Goal: Task Accomplishment & Management: Use online tool/utility

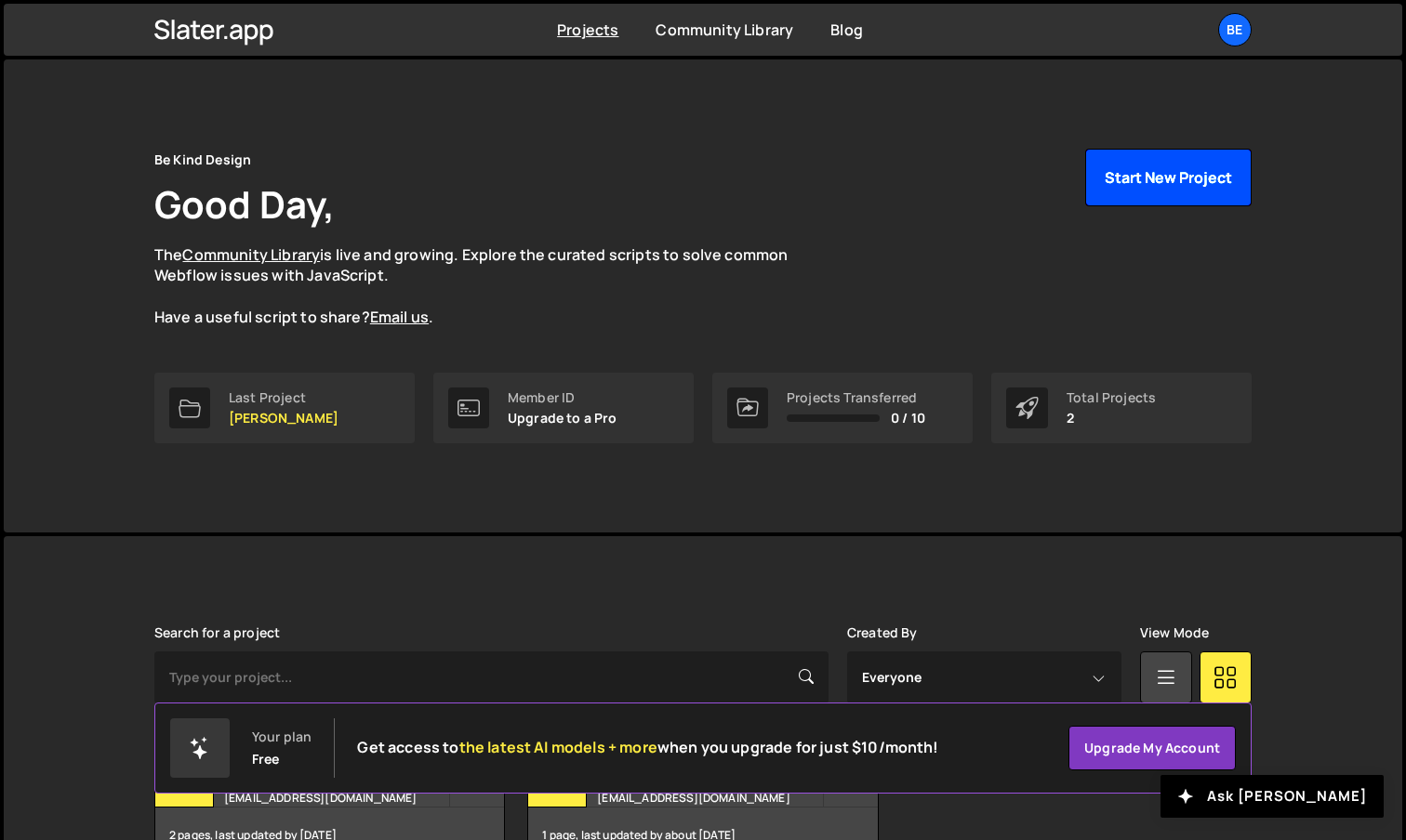
click at [1161, 181] on button "Start New Project" at bounding box center [1168, 178] width 167 height 57
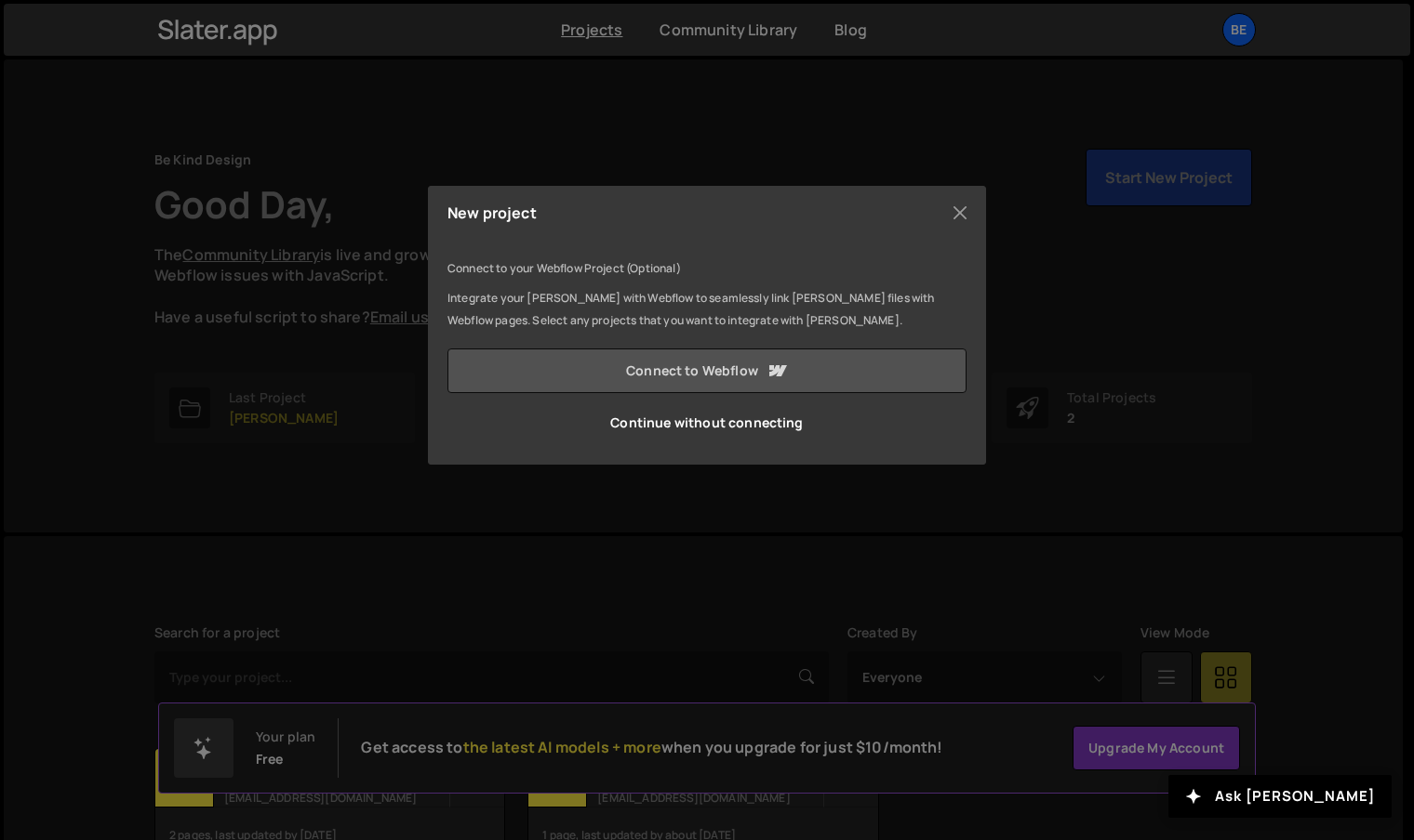
click at [832, 368] on link "Connect to Webflow" at bounding box center [707, 370] width 519 height 44
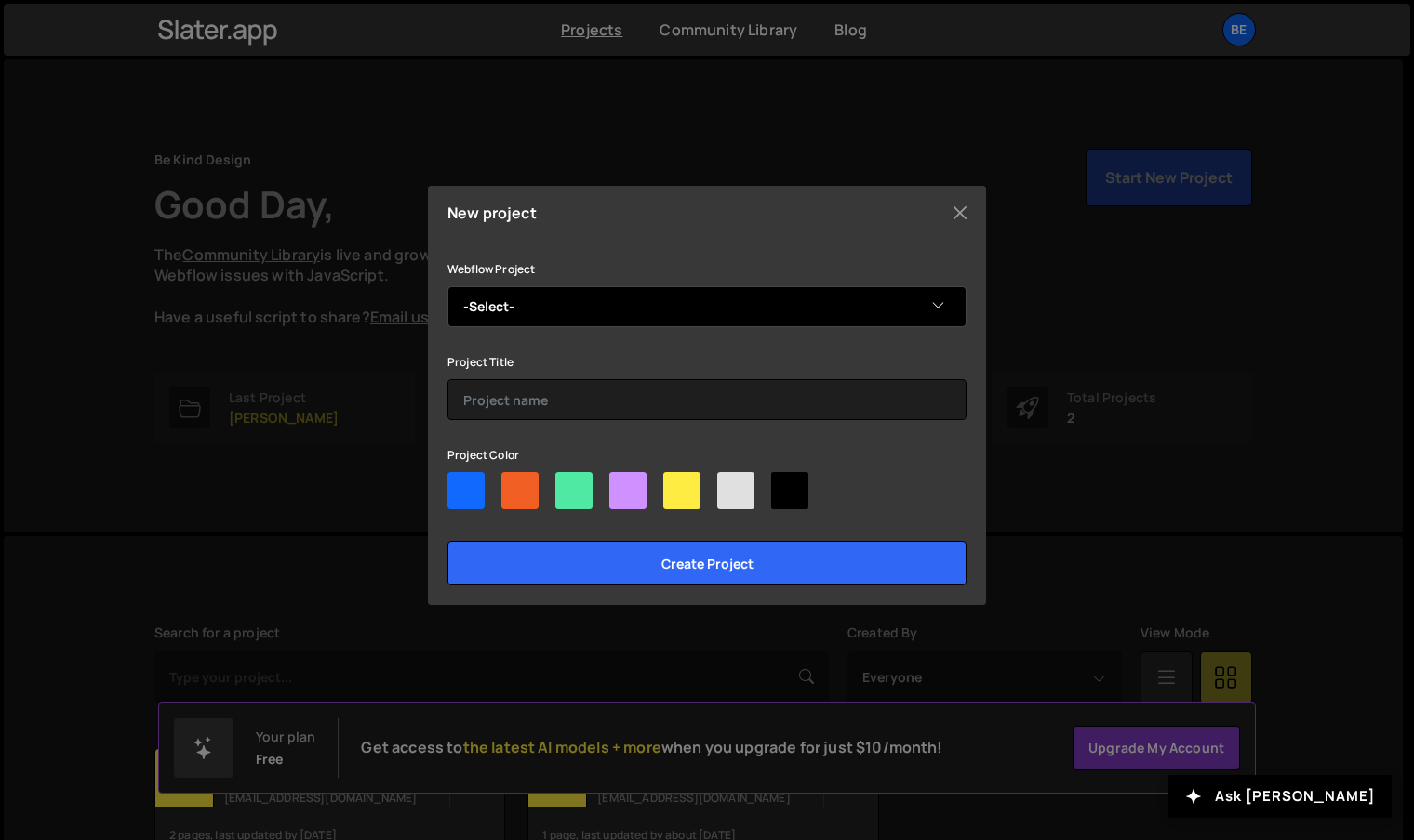
click at [847, 298] on select "-Select- Join The Kulipari" at bounding box center [707, 306] width 519 height 40
select select "68e13f047b70cd399f0fccfe"
click at [447, 286] on select "-Select- Join The Kulipari" at bounding box center [707, 306] width 519 height 40
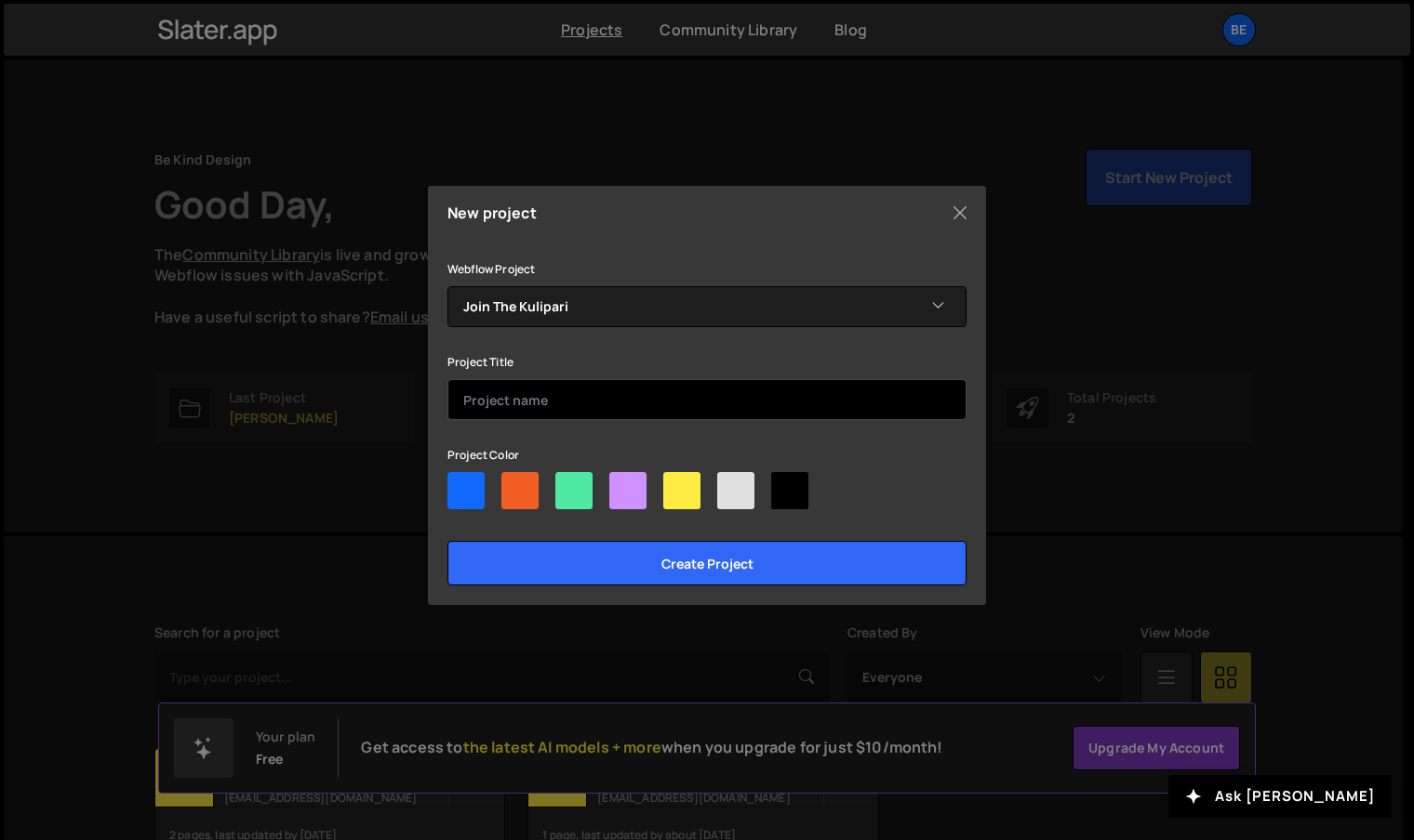
click at [714, 400] on input "text" at bounding box center [707, 399] width 519 height 40
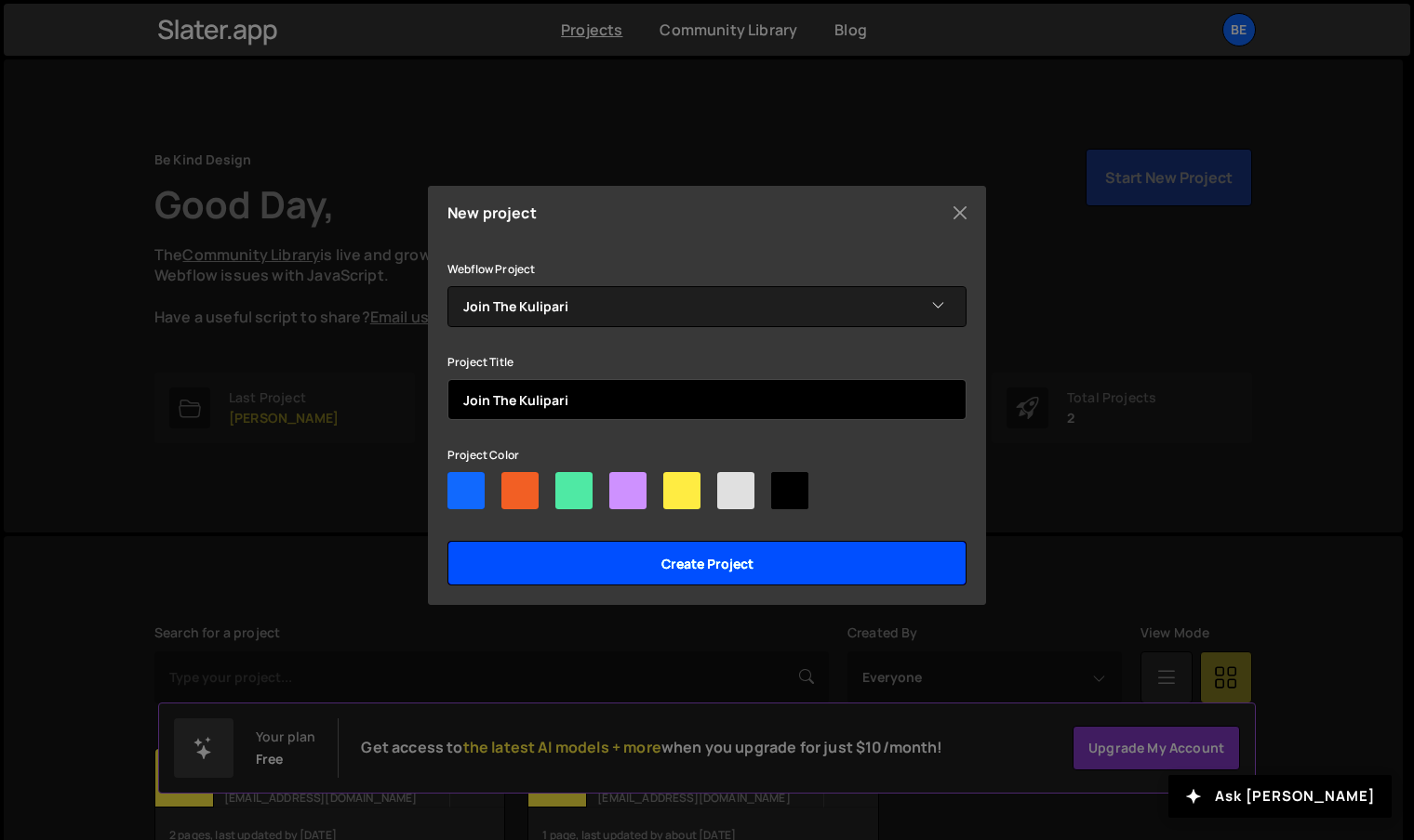
type input "Join The Kulipari"
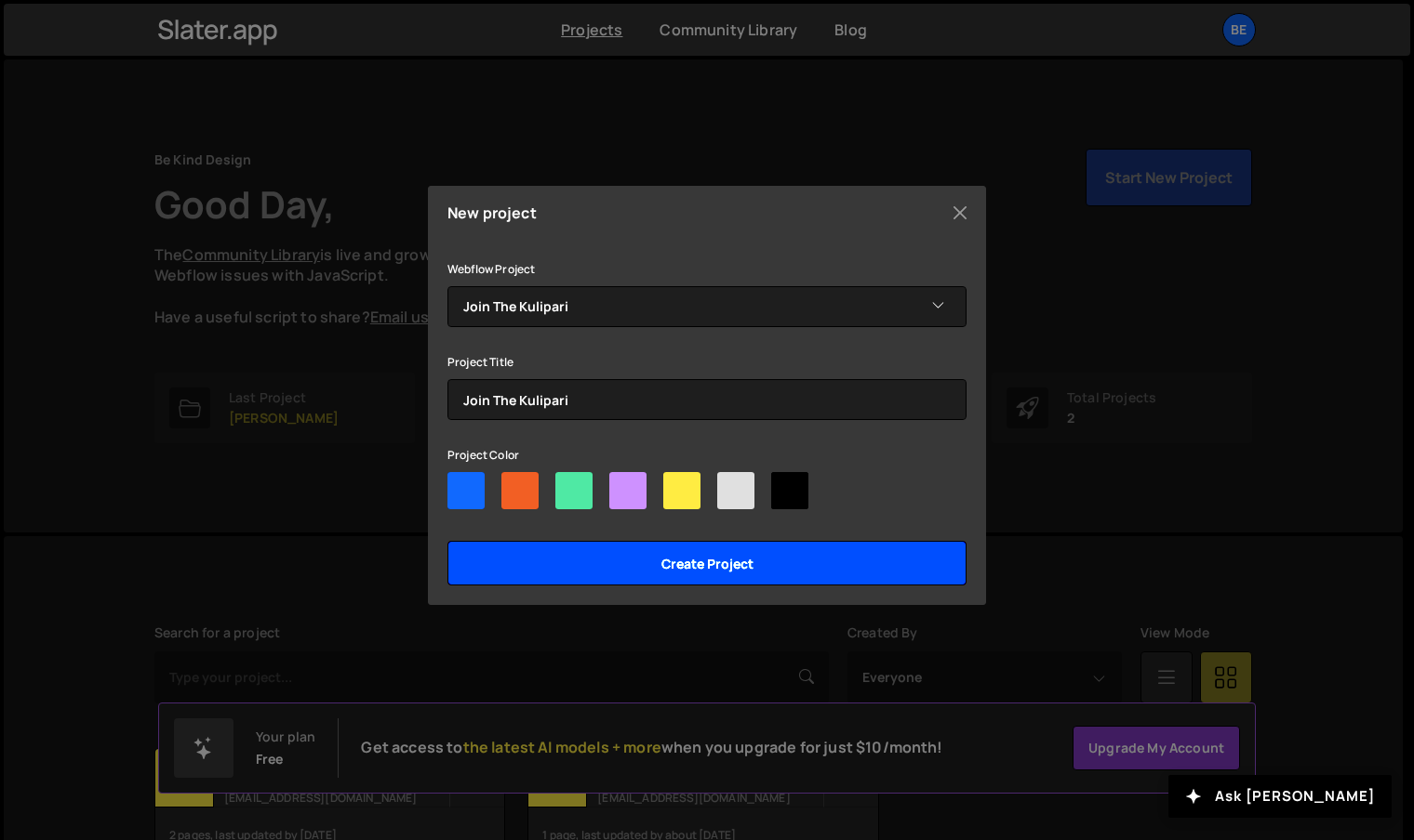
click at [689, 571] on input "Create project" at bounding box center [707, 563] width 519 height 44
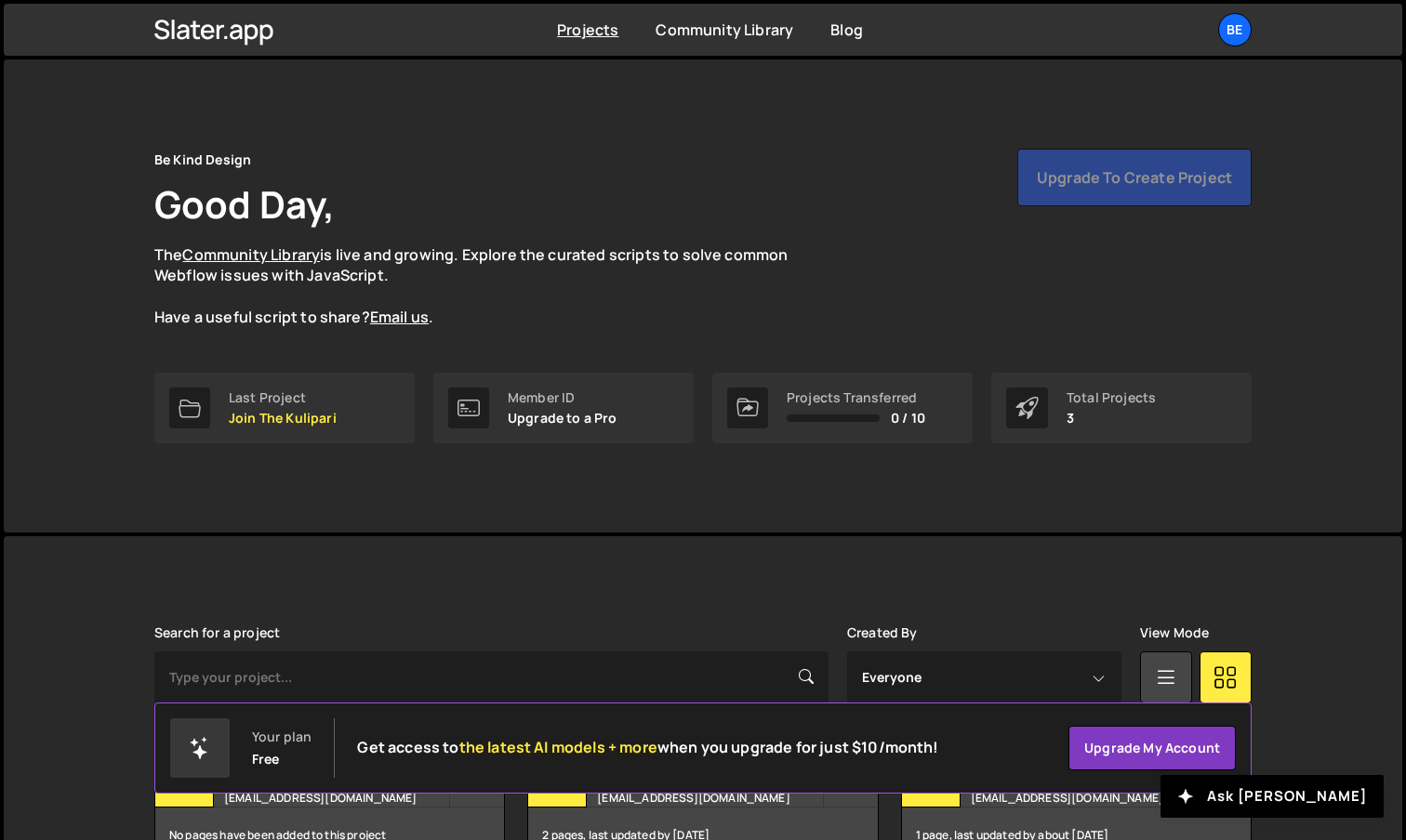
click at [1260, 606] on div "[PERSON_NAME] is designed for desktop use. Please use a larger screen to access…" at bounding box center [703, 744] width 1153 height 418
click at [338, 392] on link "Last Project Join The Kulipari" at bounding box center [284, 409] width 261 height 71
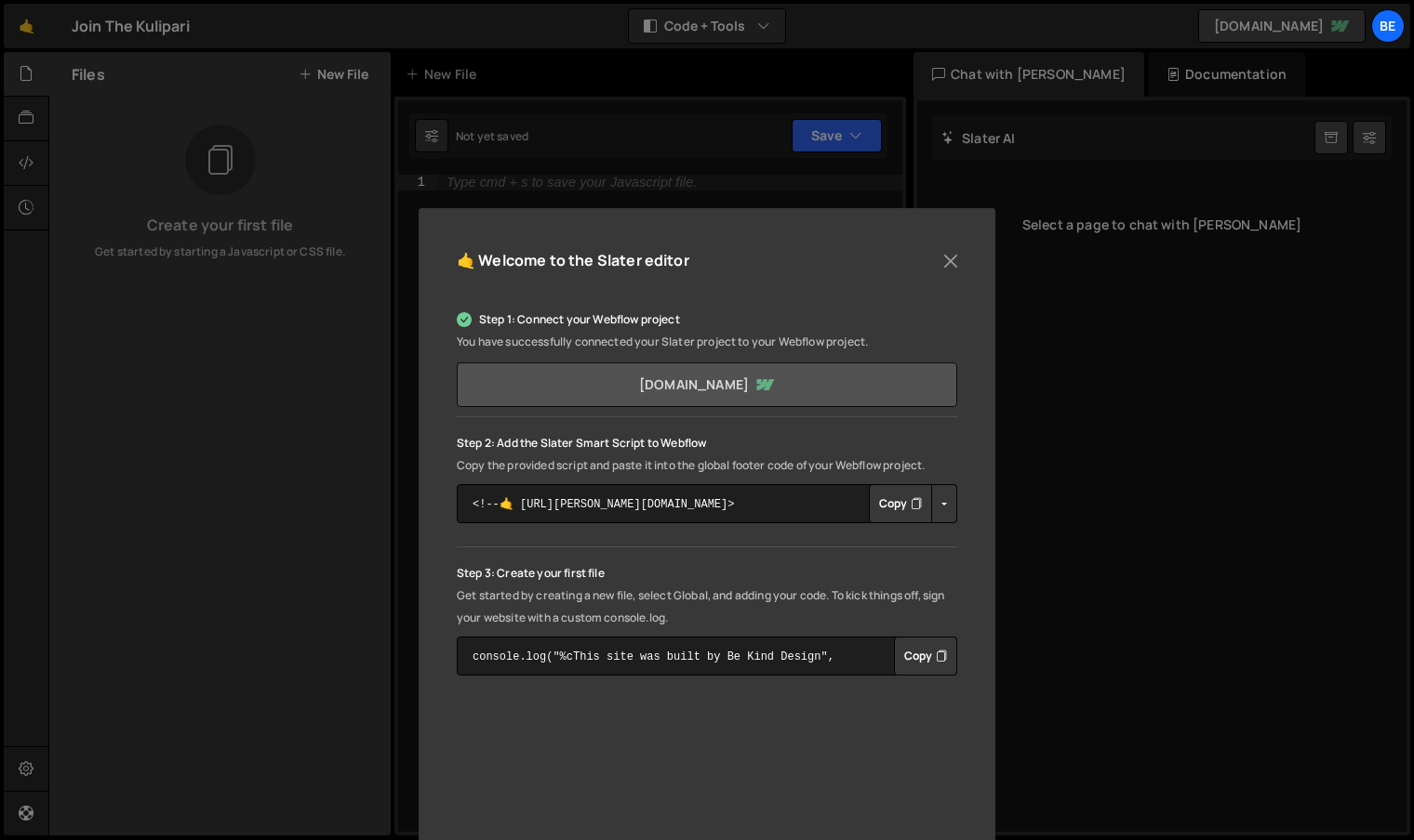
click at [850, 393] on link "join-the-kulipari.webflow.io" at bounding box center [706, 384] width 501 height 44
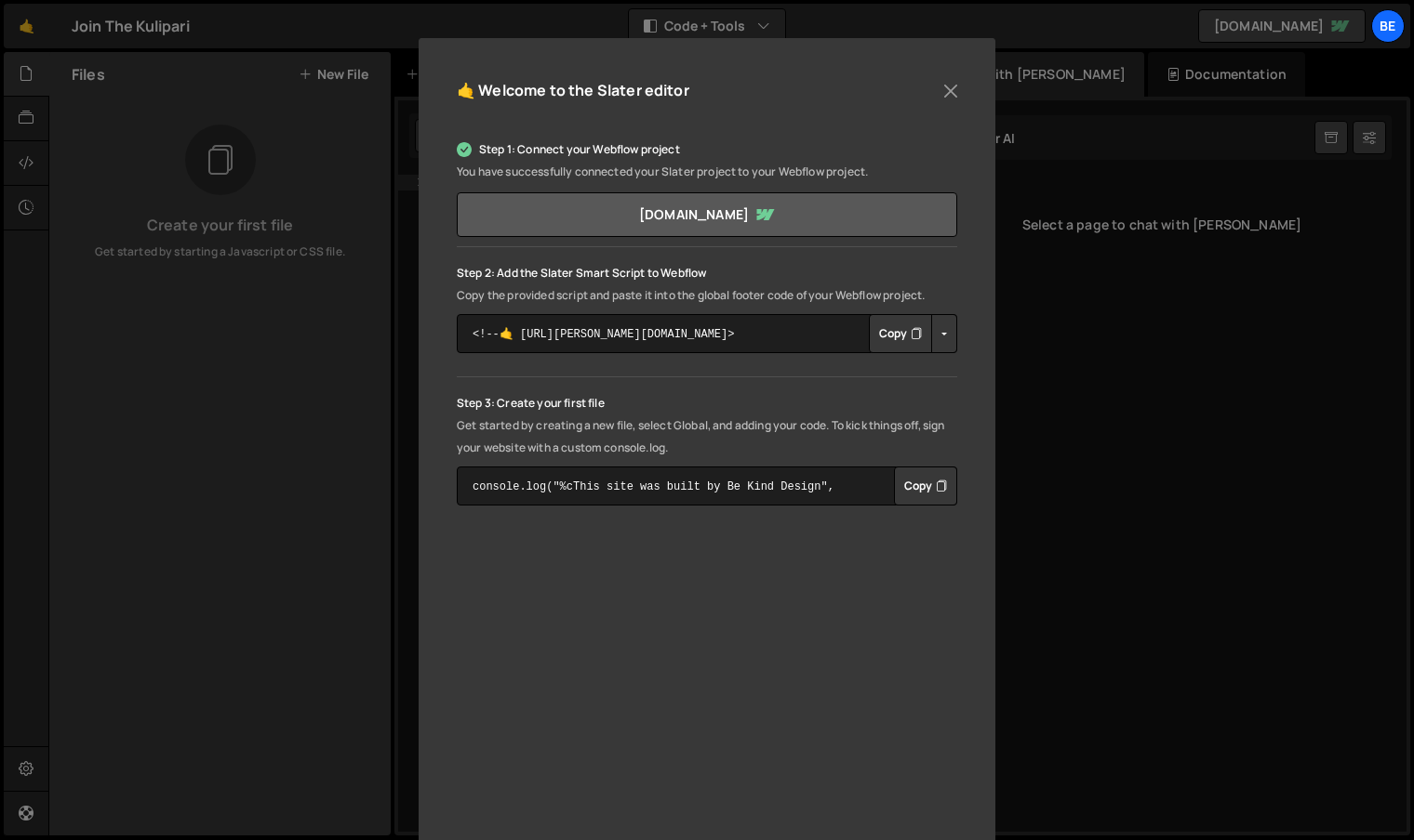
scroll to position [174, 0]
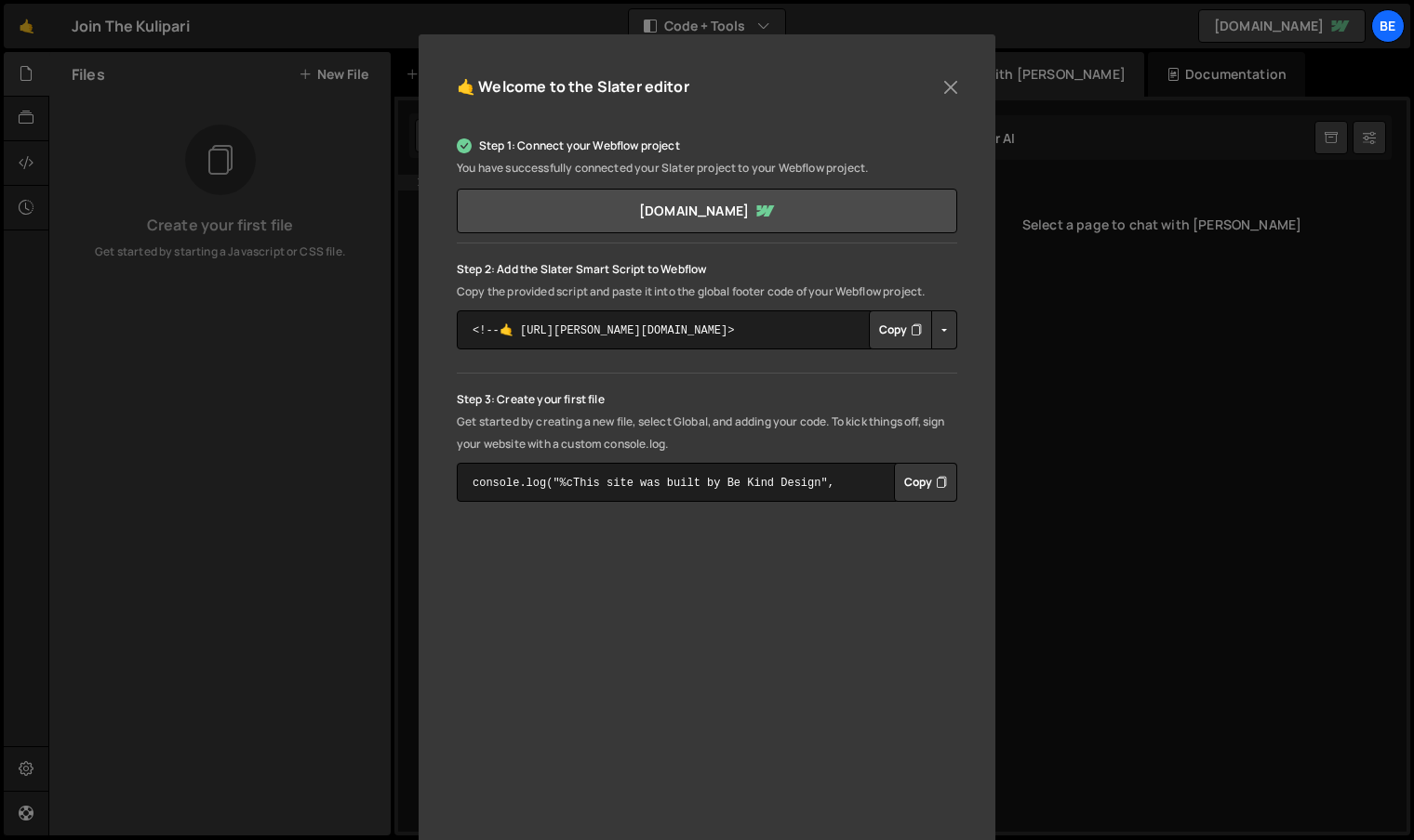
click at [892, 337] on button "Copy" at bounding box center [901, 331] width 63 height 39
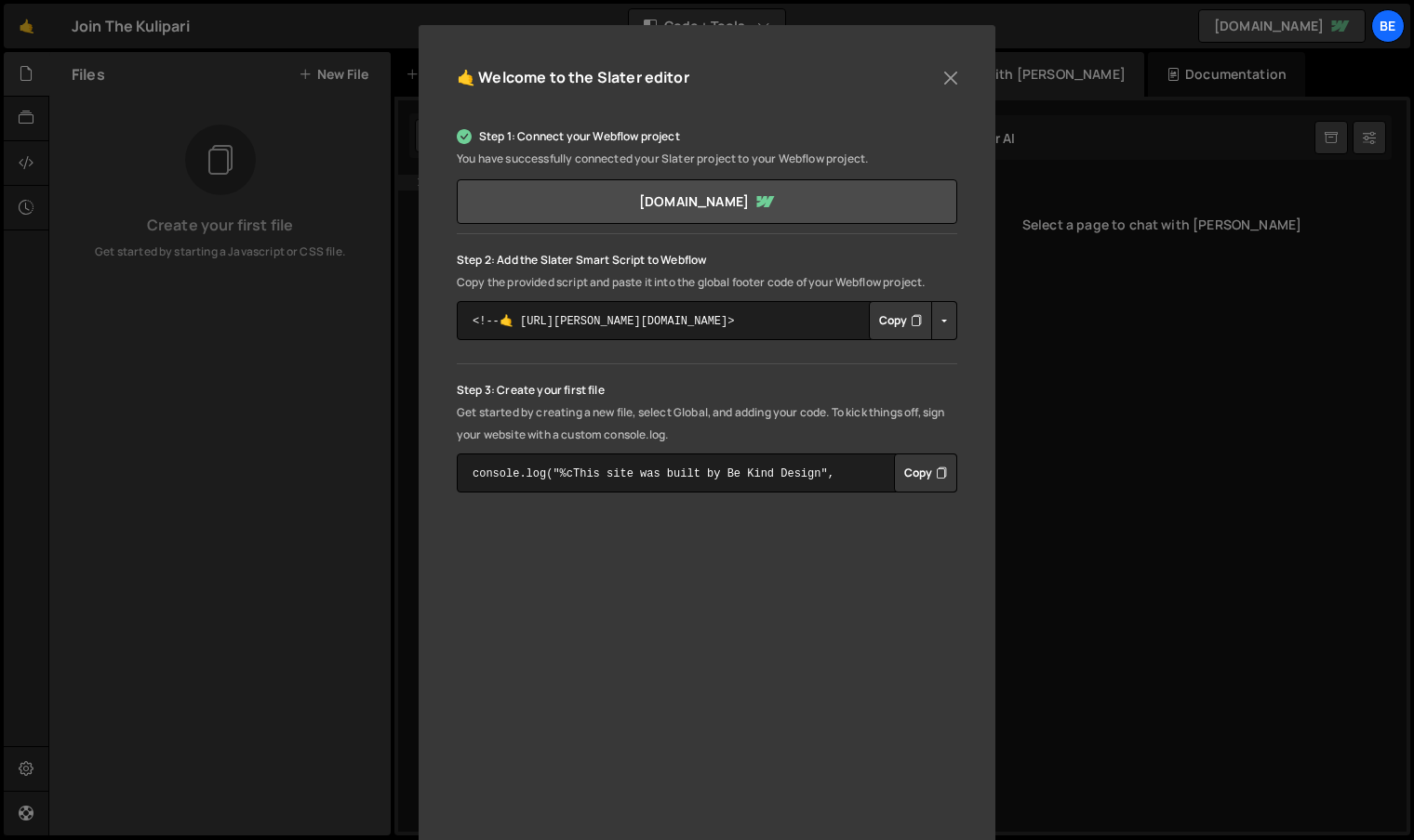
click at [918, 474] on button "Copy" at bounding box center [925, 474] width 63 height 39
click at [926, 476] on button "Copy" at bounding box center [925, 474] width 63 height 39
click at [942, 75] on button "Close" at bounding box center [950, 78] width 28 height 28
